Goal: Ask a question

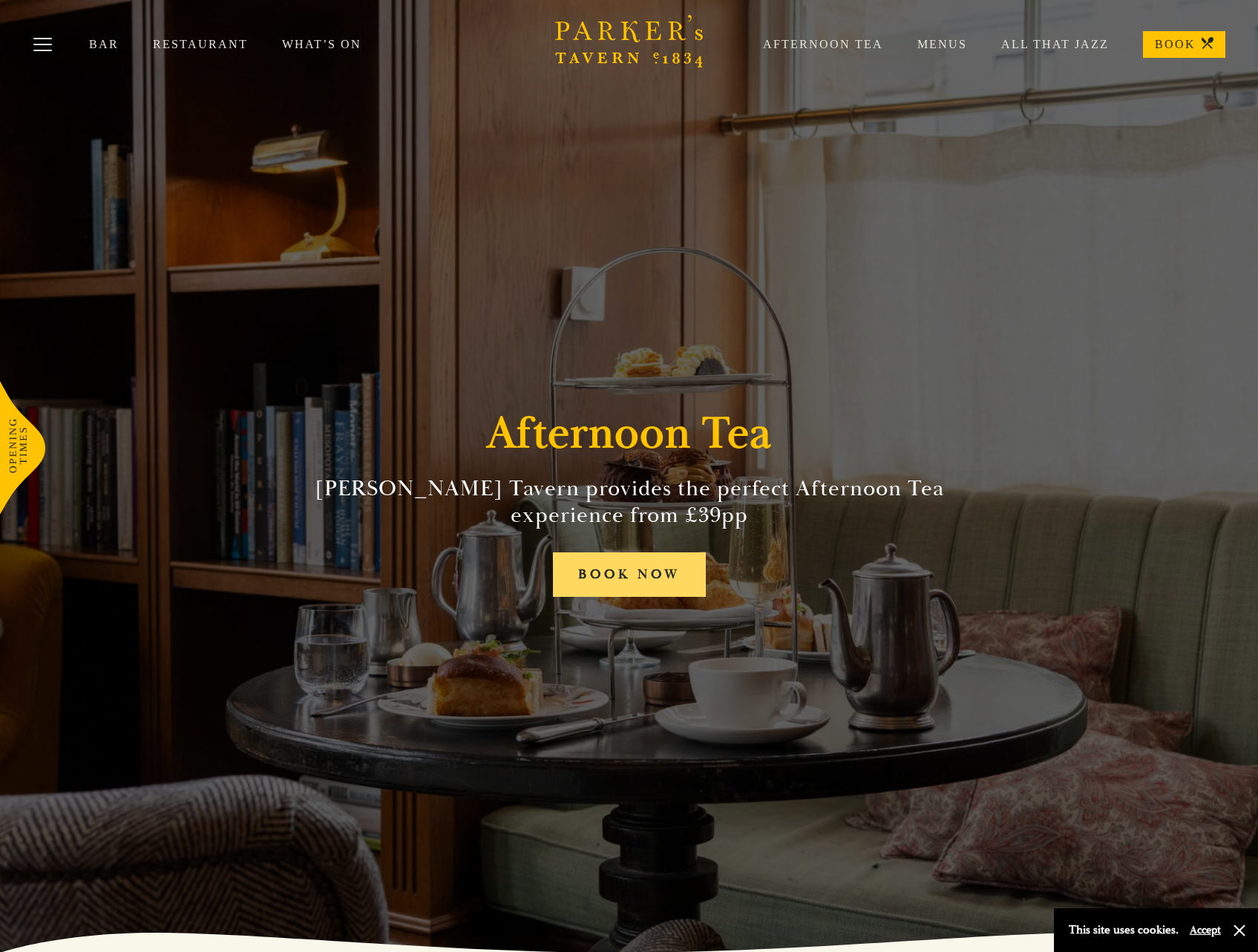
click at [622, 572] on link "BOOK NOW" at bounding box center [629, 575] width 153 height 46
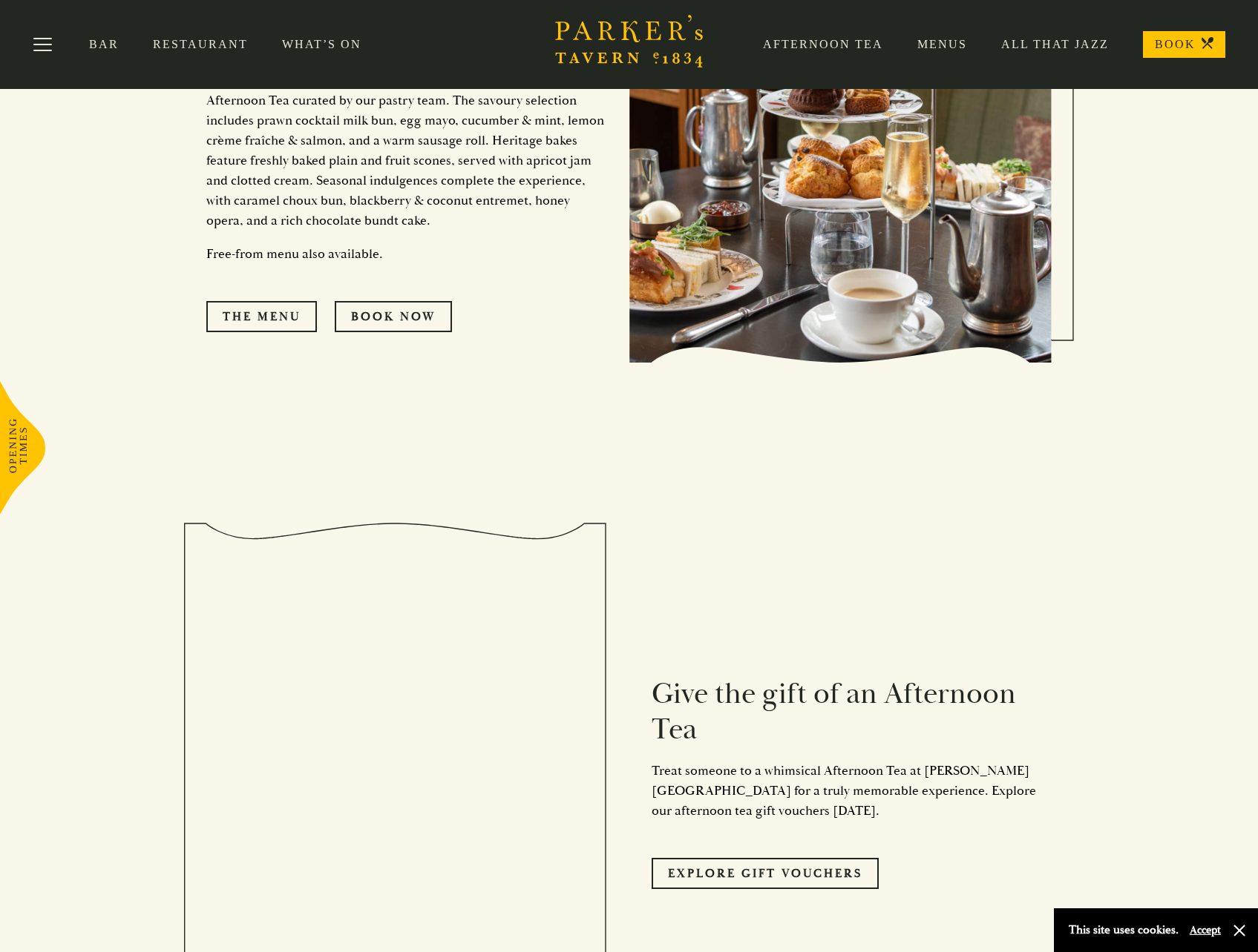
scroll to position [1113, 0]
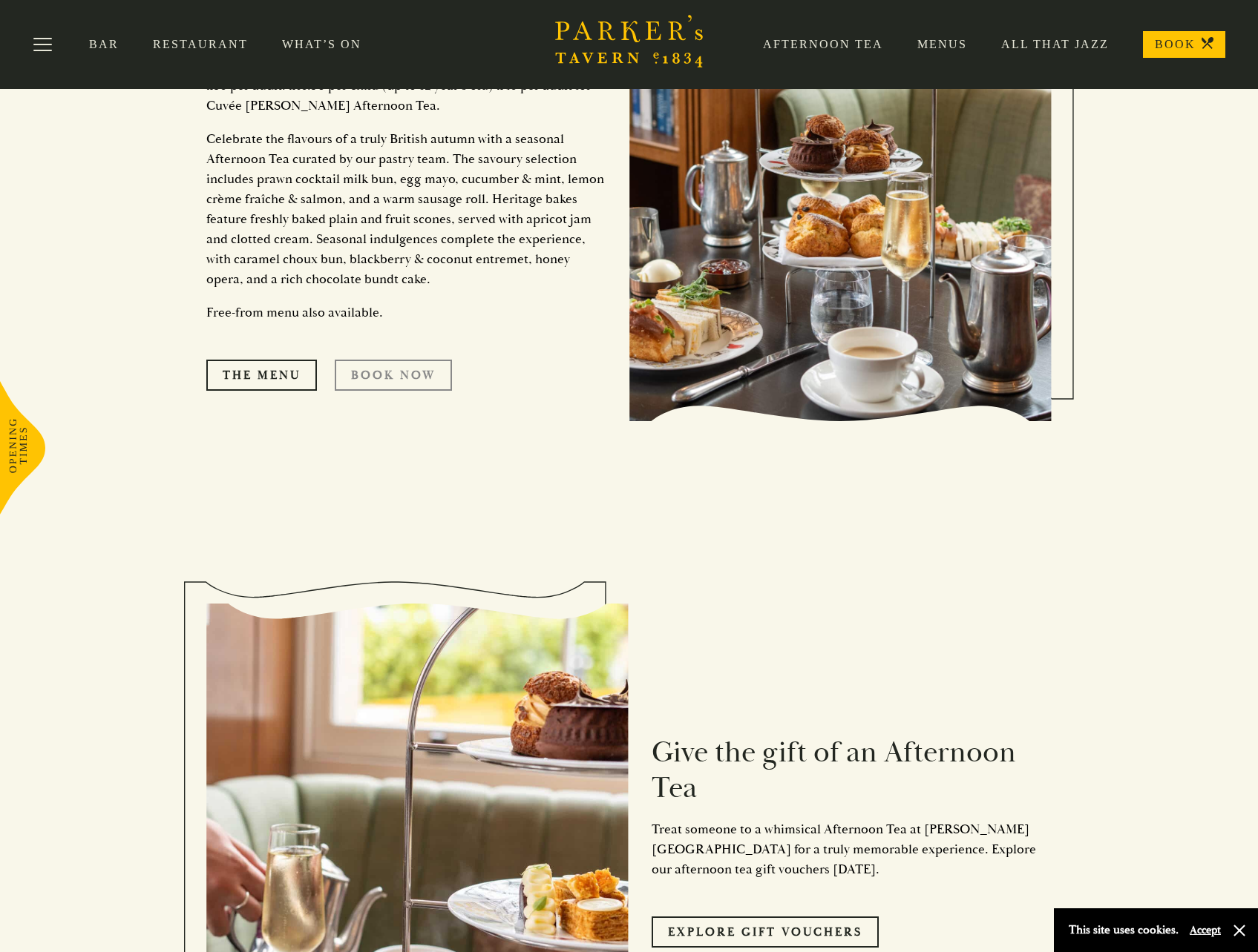
click at [392, 374] on link "Book Now" at bounding box center [393, 375] width 117 height 32
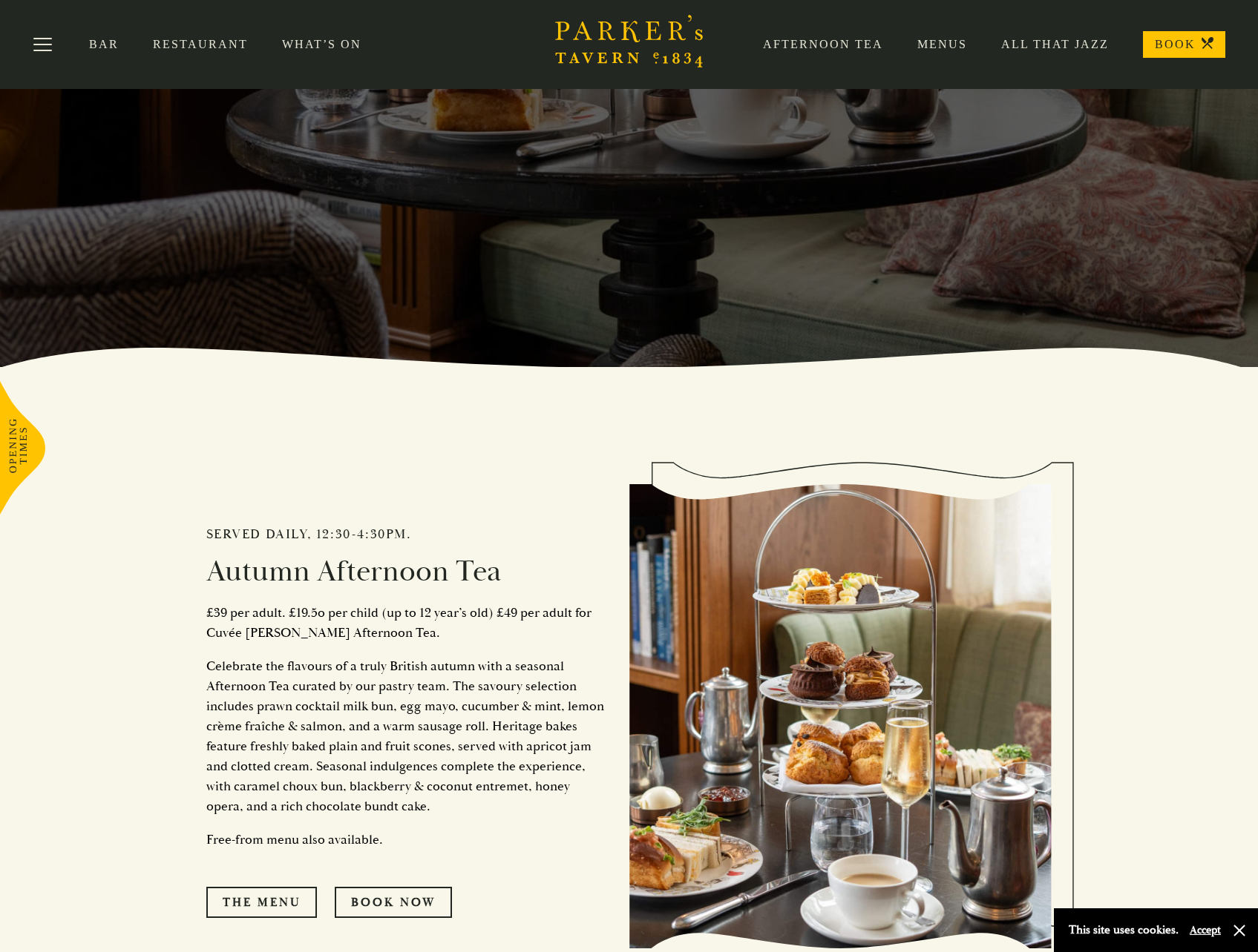
scroll to position [371, 0]
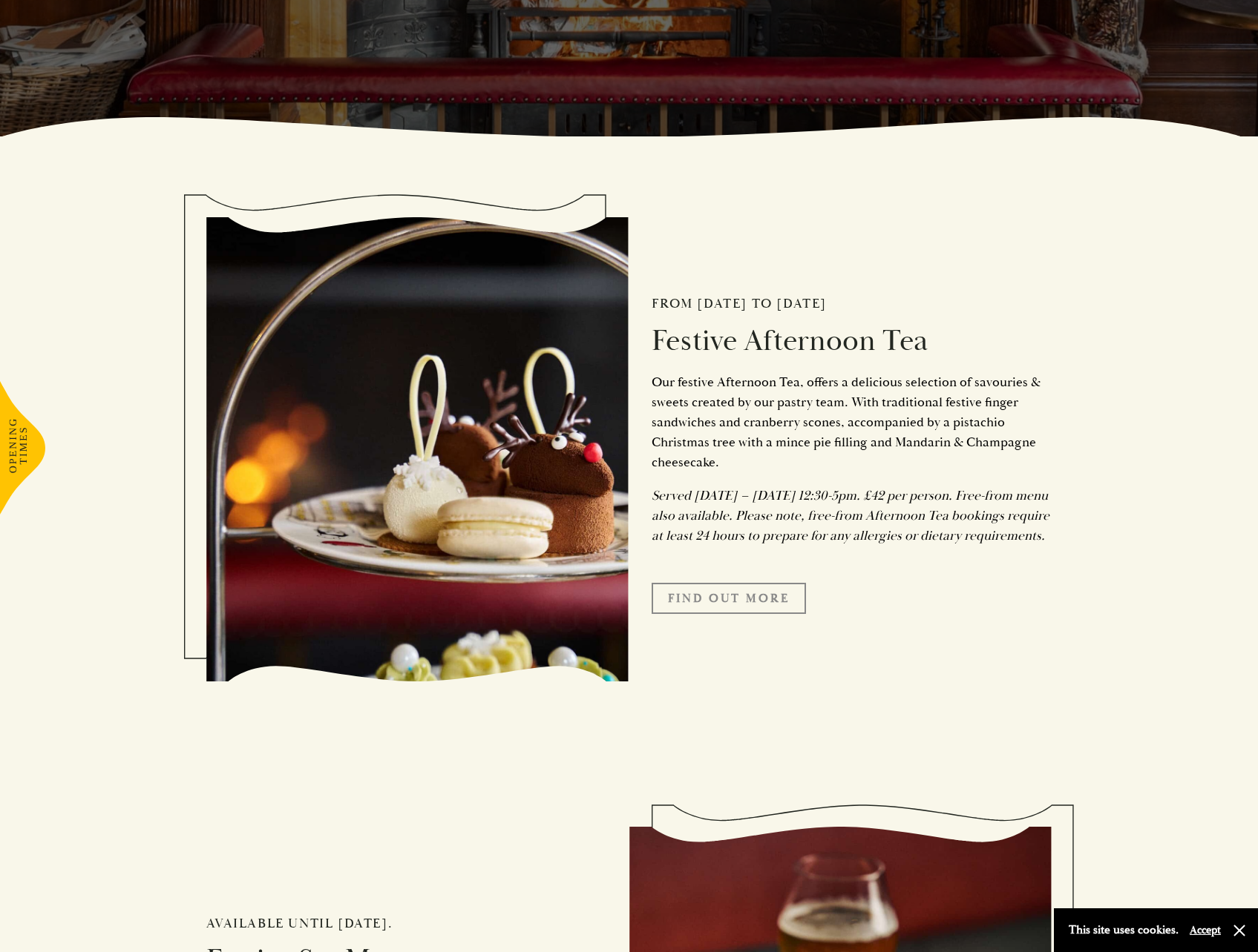
scroll to position [890, 0]
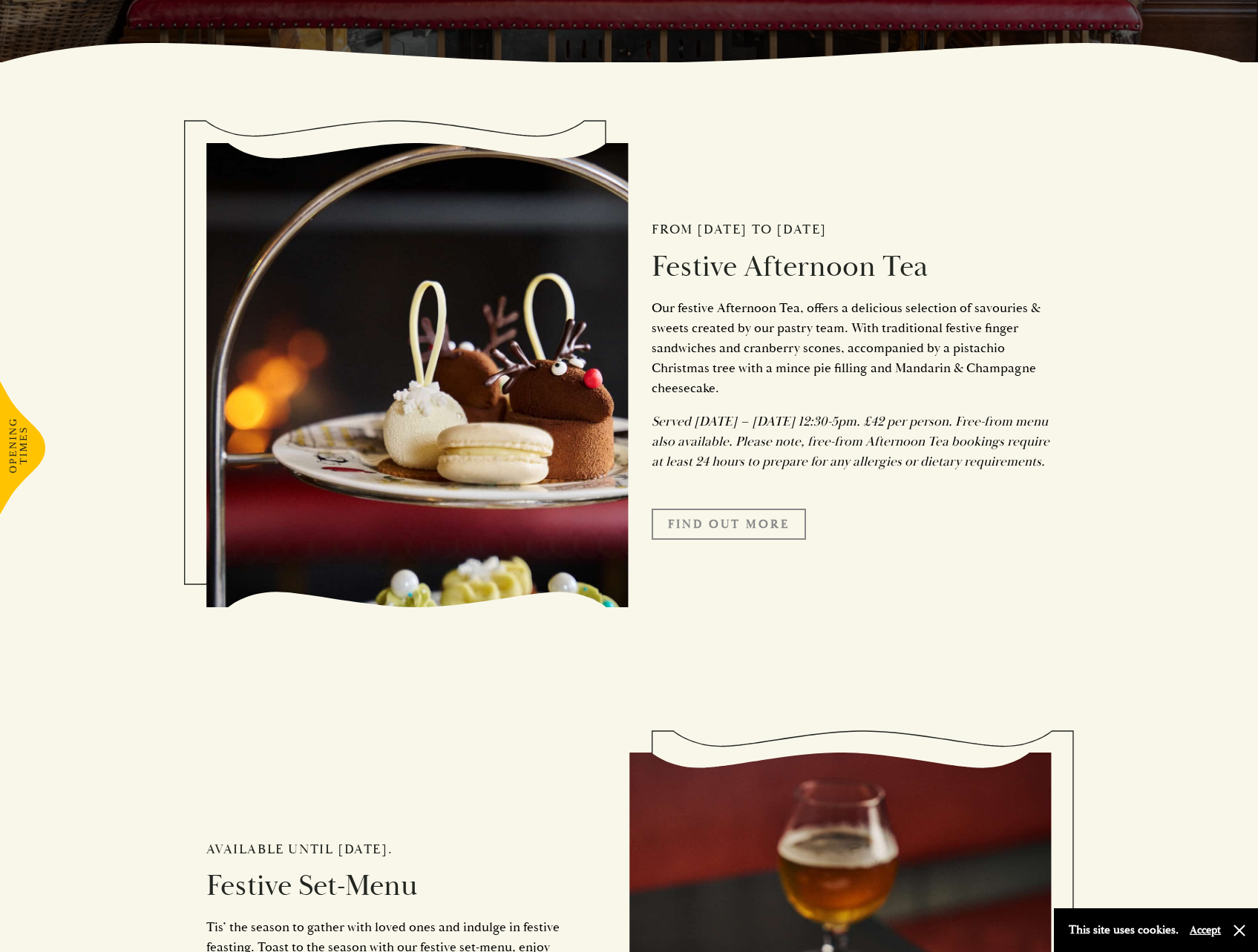
click at [753, 538] on link "FIND OUT MORE" at bounding box center [728, 525] width 154 height 32
click at [841, 398] on p "Our festive Afternoon Tea, offers a delicious selection of savouries & sweets c…" at bounding box center [851, 348] width 400 height 100
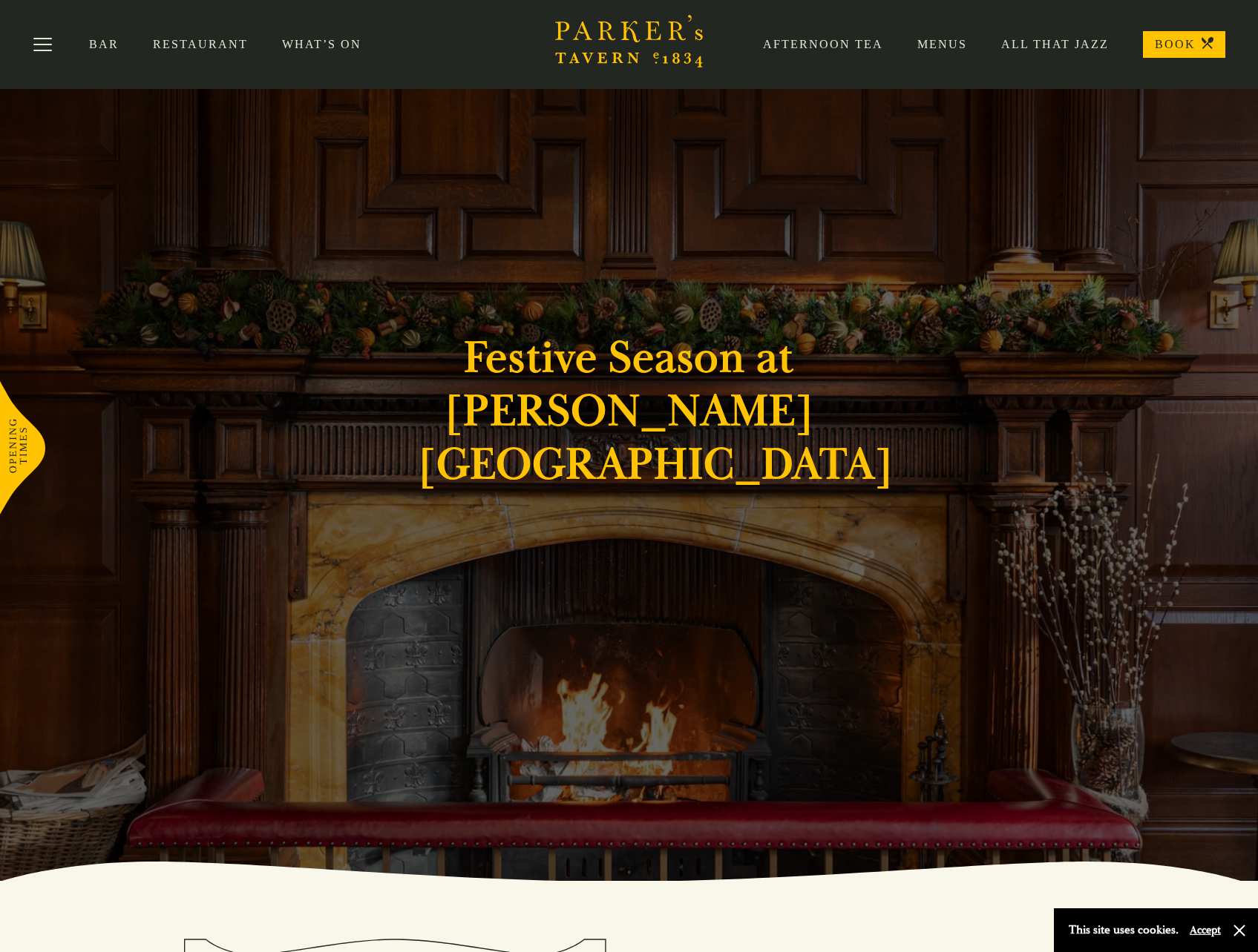
scroll to position [0, 0]
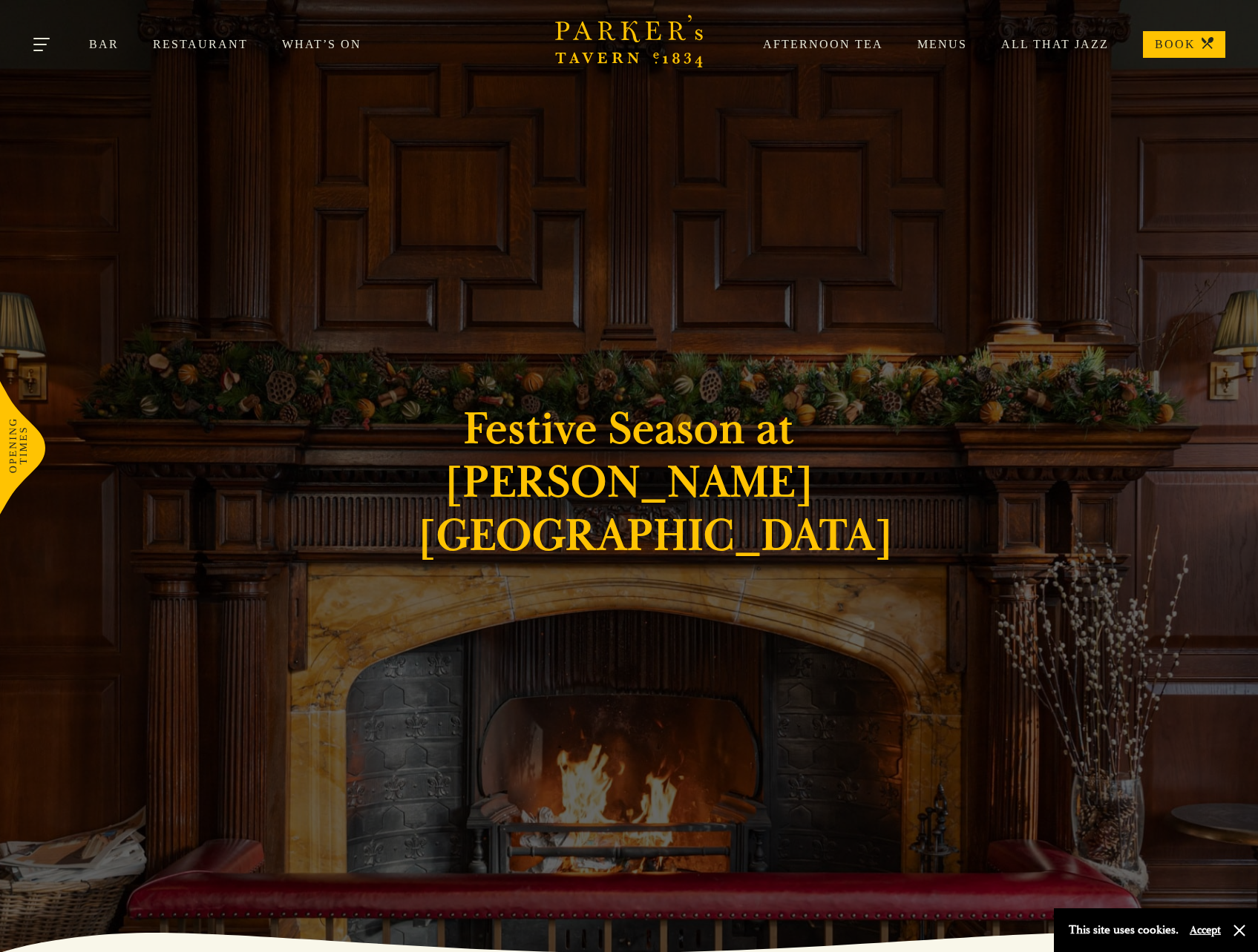
click at [42, 48] on button "Toggle navigation" at bounding box center [43, 47] width 63 height 63
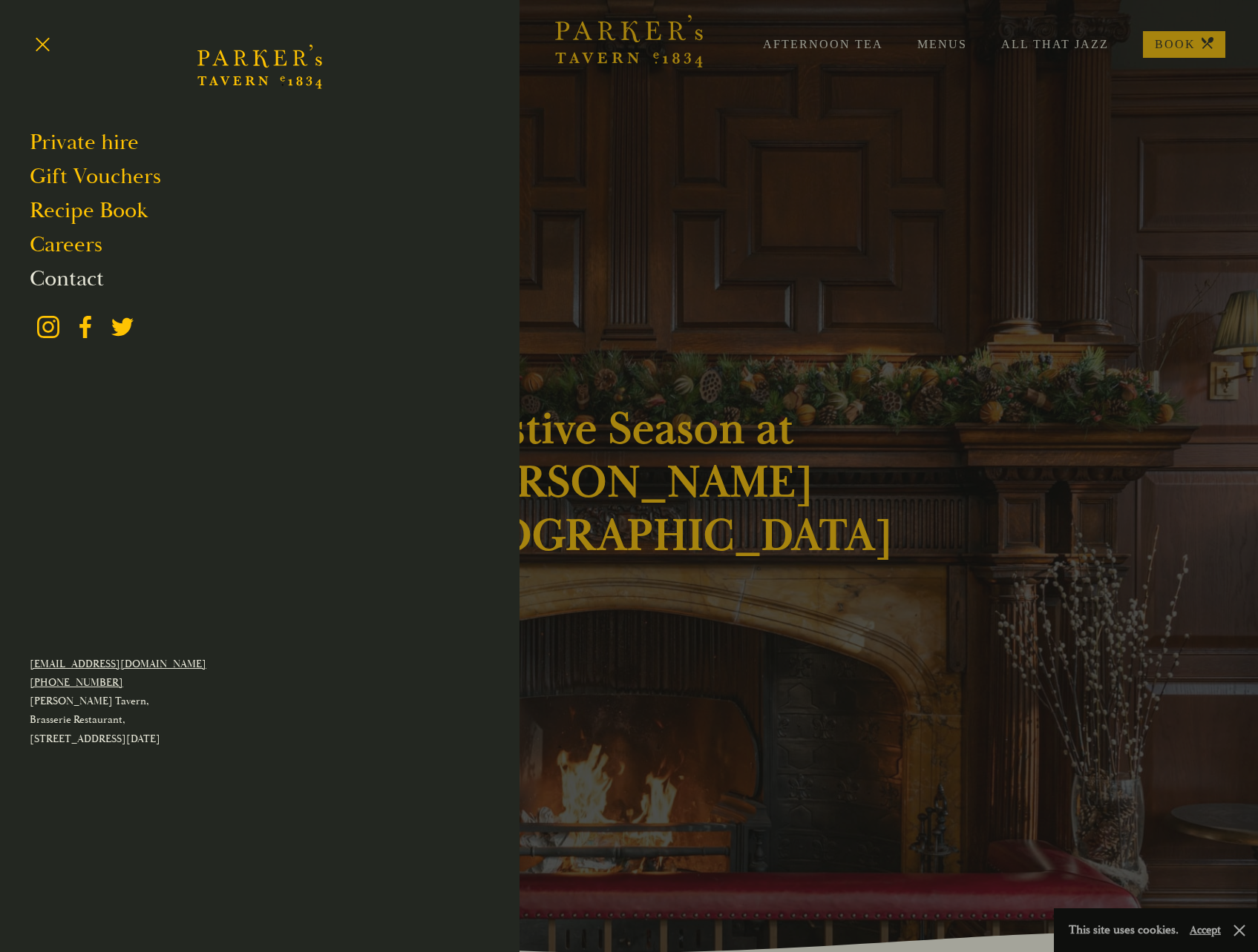
click at [79, 277] on link "Contact" at bounding box center [67, 279] width 74 height 28
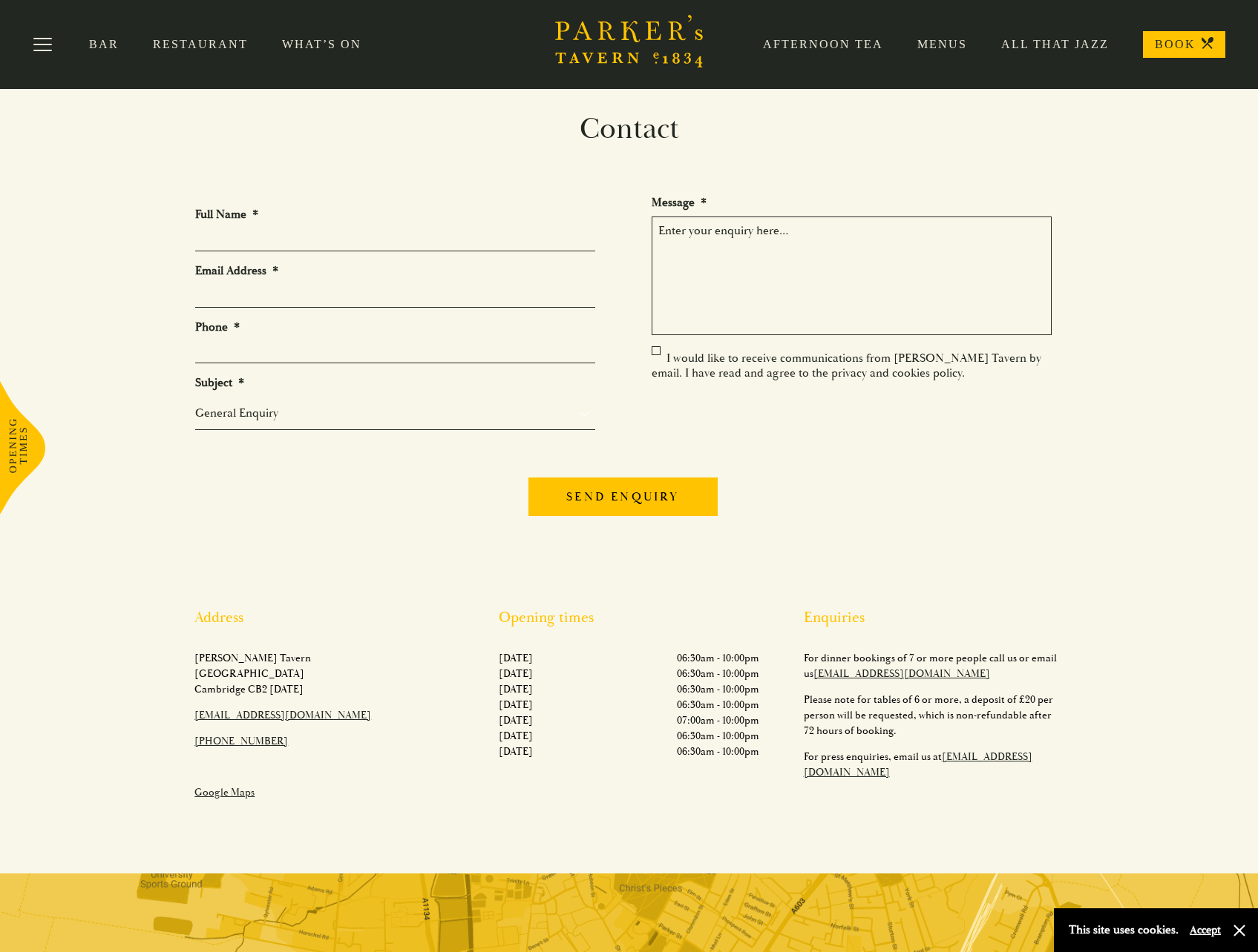
click at [394, 239] on input "Full Name *" at bounding box center [395, 240] width 400 height 23
type input "[PERSON_NAME]"
type input "[PERSON_NAME][EMAIL_ADDRESS][PERSON_NAME][DOMAIN_NAME]"
type input "01223"
click at [284, 415] on select "General Enquiry Private Bookings Group Bookings Events" at bounding box center [395, 412] width 400 height 18
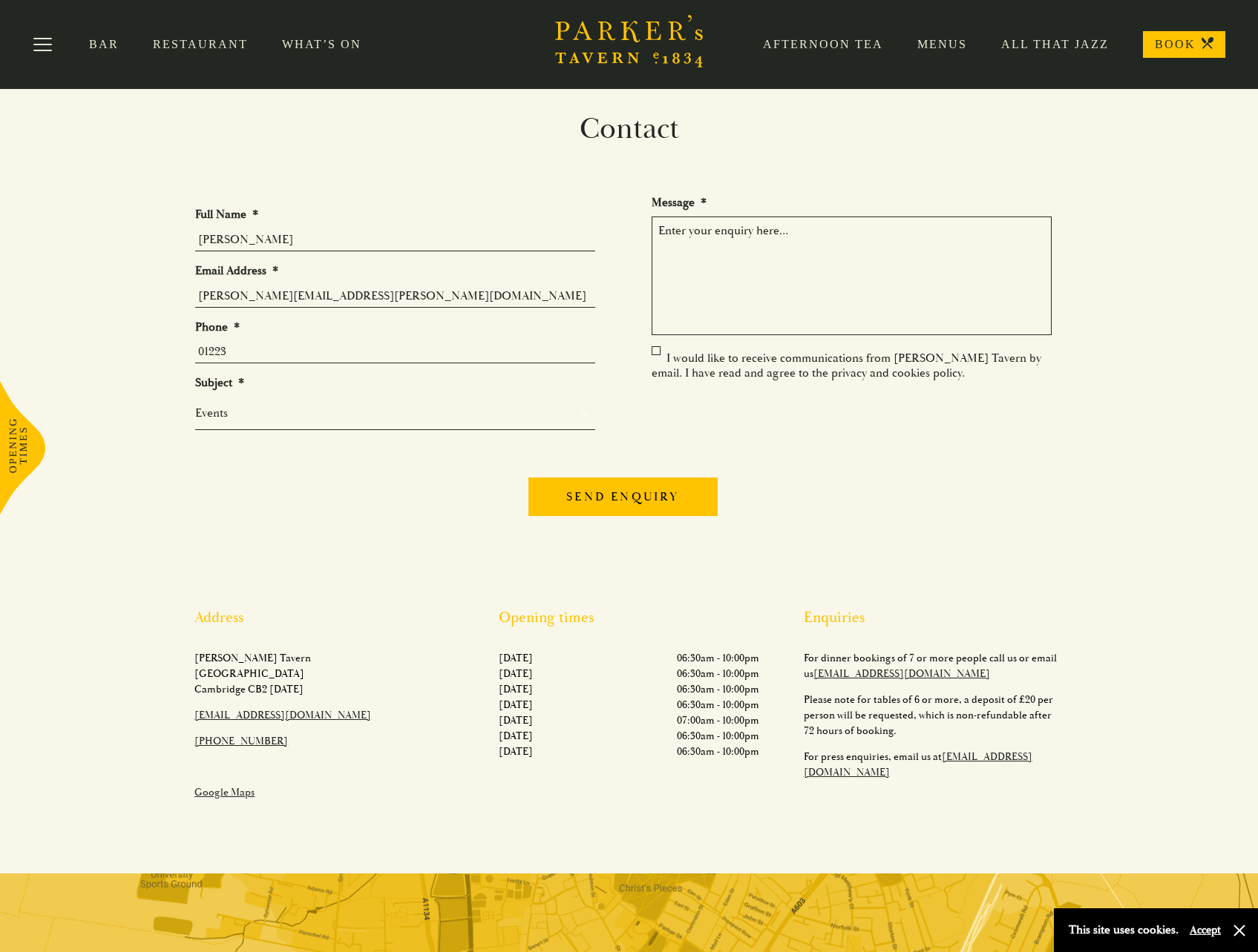
click at [195, 404] on select "General Enquiry Private Bookings Group Bookings Events" at bounding box center [395, 412] width 400 height 18
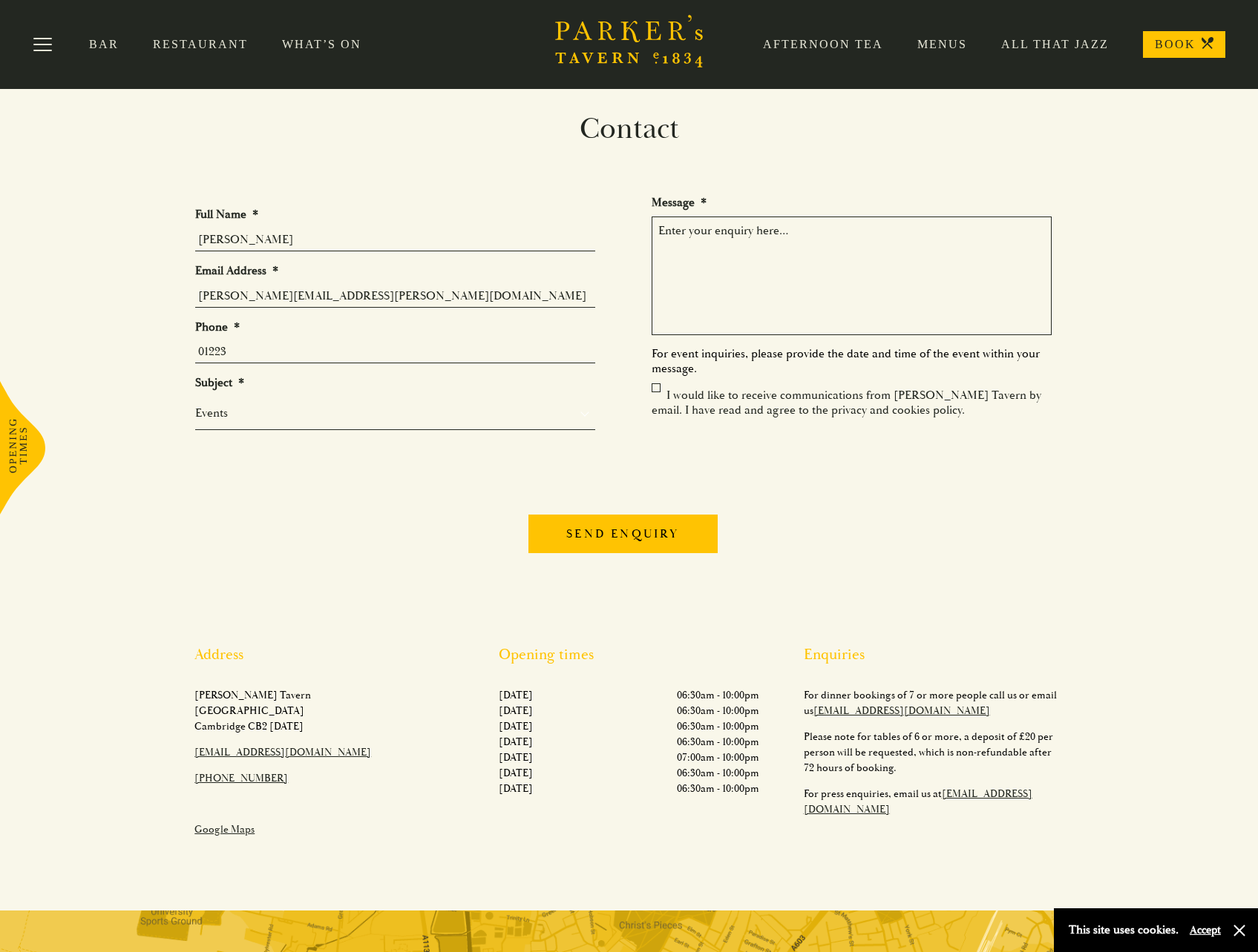
click at [809, 255] on textarea "Message *" at bounding box center [851, 276] width 400 height 119
click at [472, 409] on select "General Enquiry Private Bookings Group Bookings Events" at bounding box center [395, 412] width 400 height 18
select select "General Enquiry"
click at [195, 404] on select "General Enquiry Private Bookings Group Bookings Events" at bounding box center [395, 412] width 400 height 18
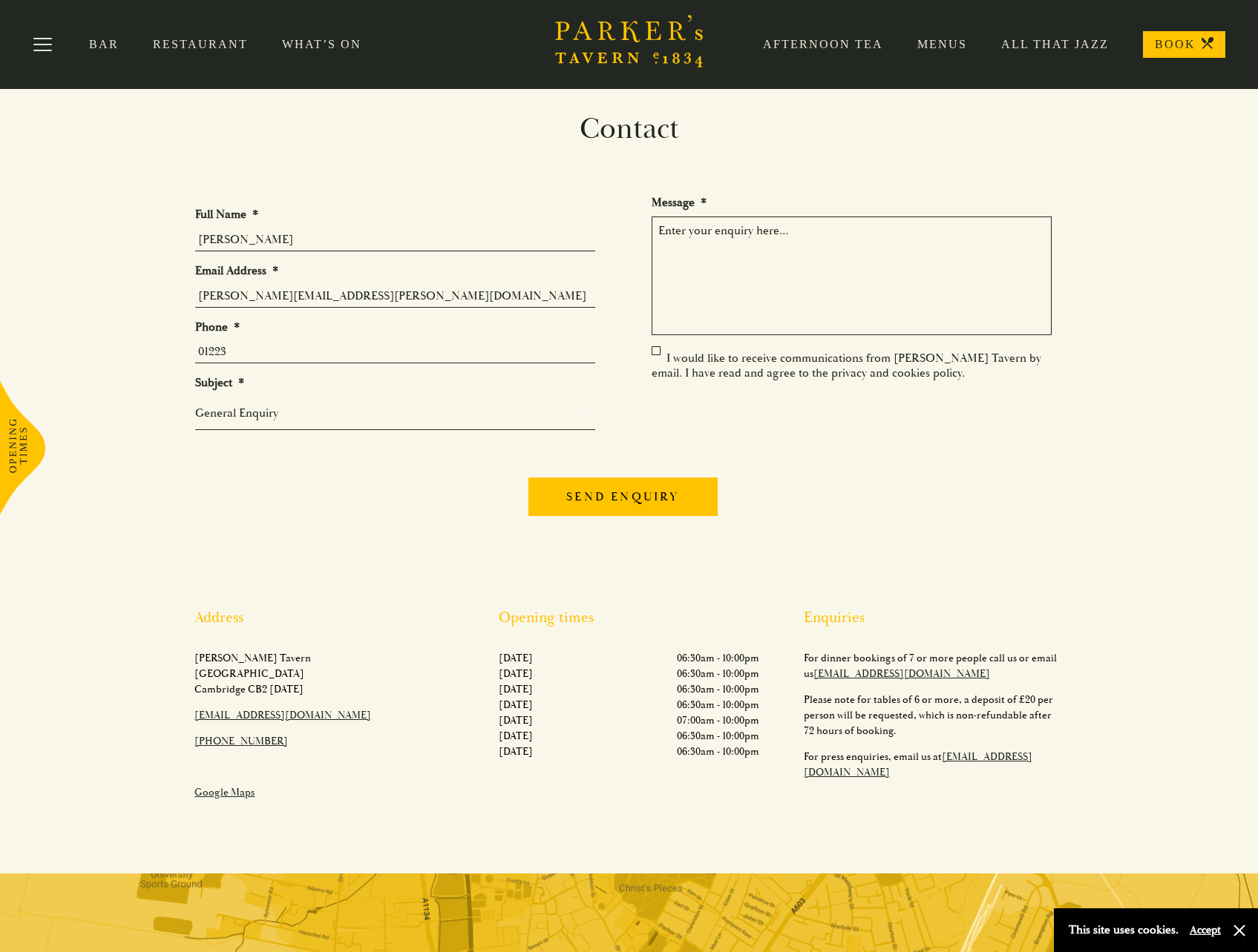
click at [746, 255] on textarea "Message *" at bounding box center [851, 276] width 400 height 119
type textarea "Hello, Are you doing your Festive Afternoon Tea again this year? I'd like to bo…"
click at [944, 248] on textarea "Hello, Are you doing your Festive Afternoon Tea again this year? I'd like to bo…" at bounding box center [851, 276] width 400 height 119
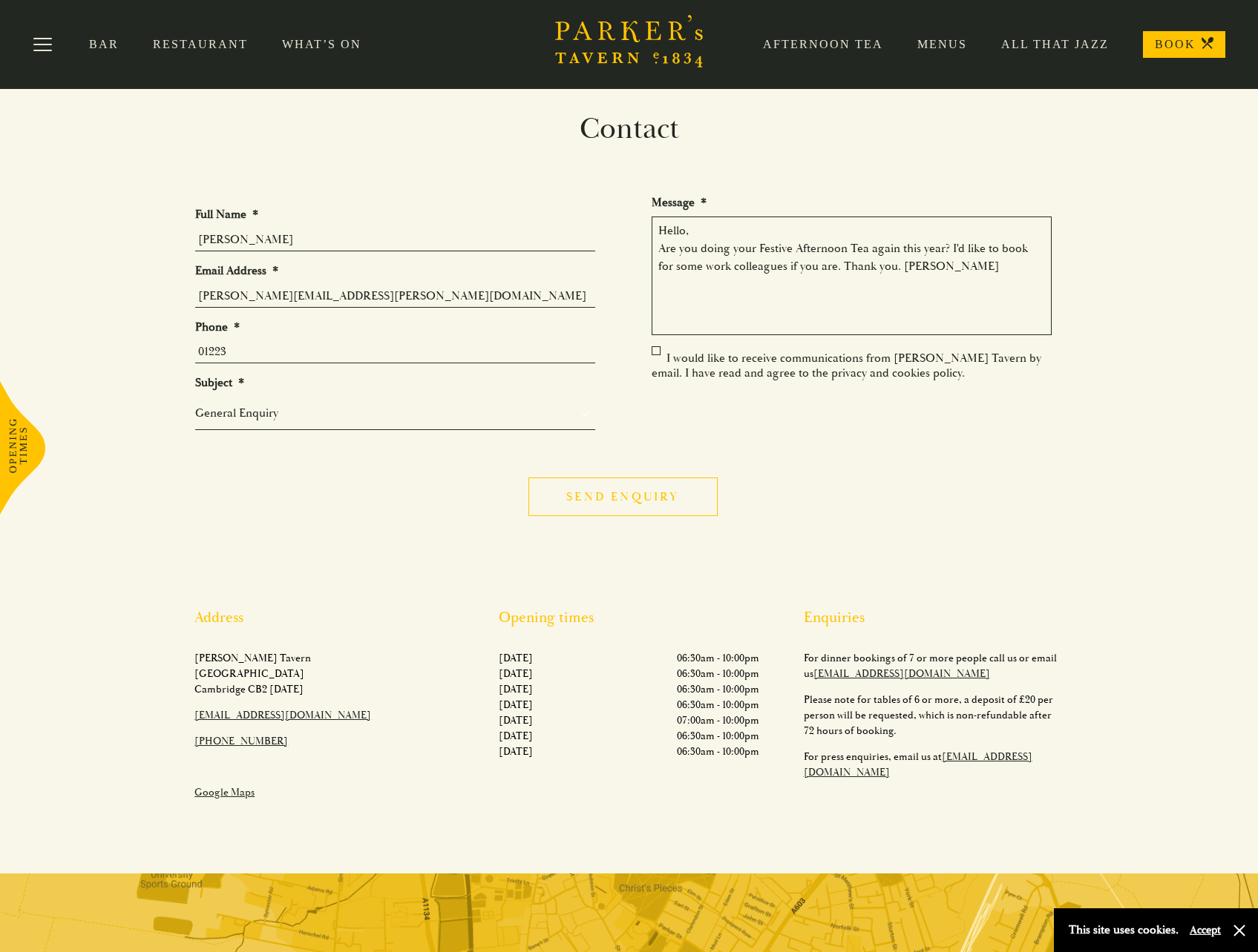
click at [609, 495] on input "Send enquiry" at bounding box center [622, 497] width 189 height 39
